Goal: Task Accomplishment & Management: Manage account settings

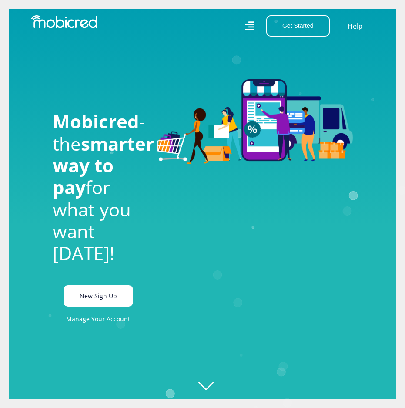
scroll to position [0, 392]
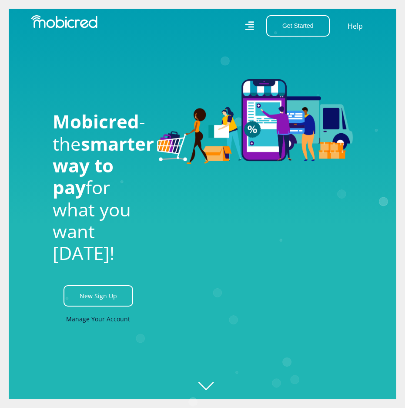
click at [111, 329] on link "Manage Your Account" at bounding box center [98, 319] width 64 height 20
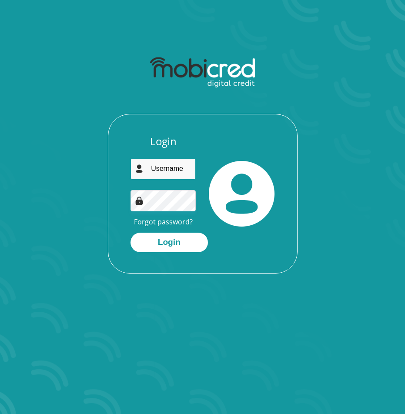
click at [136, 179] on input "email" at bounding box center [164, 168] width 66 height 21
type input "[PERSON_NAME][EMAIL_ADDRESS][PERSON_NAME][DOMAIN_NAME]"
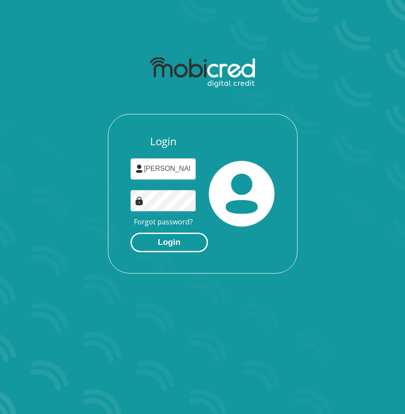
click at [199, 244] on button "Login" at bounding box center [169, 243] width 77 height 20
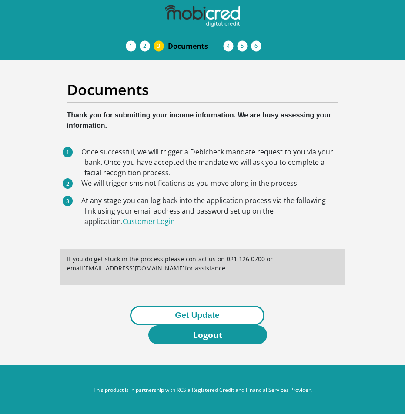
click at [203, 312] on button "Get Update" at bounding box center [197, 316] width 134 height 20
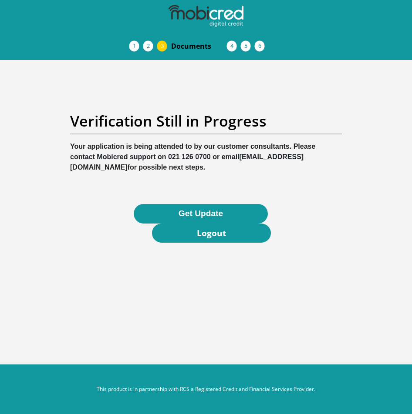
click at [156, 43] on link "Acceptance of Services" at bounding box center [157, 46] width 14 height 7
click at [164, 45] on li "Documents" at bounding box center [199, 45] width 70 height 17
click at [164, 49] on li "Documents" at bounding box center [199, 45] width 70 height 17
